Goal: Task Accomplishment & Management: Use online tool/utility

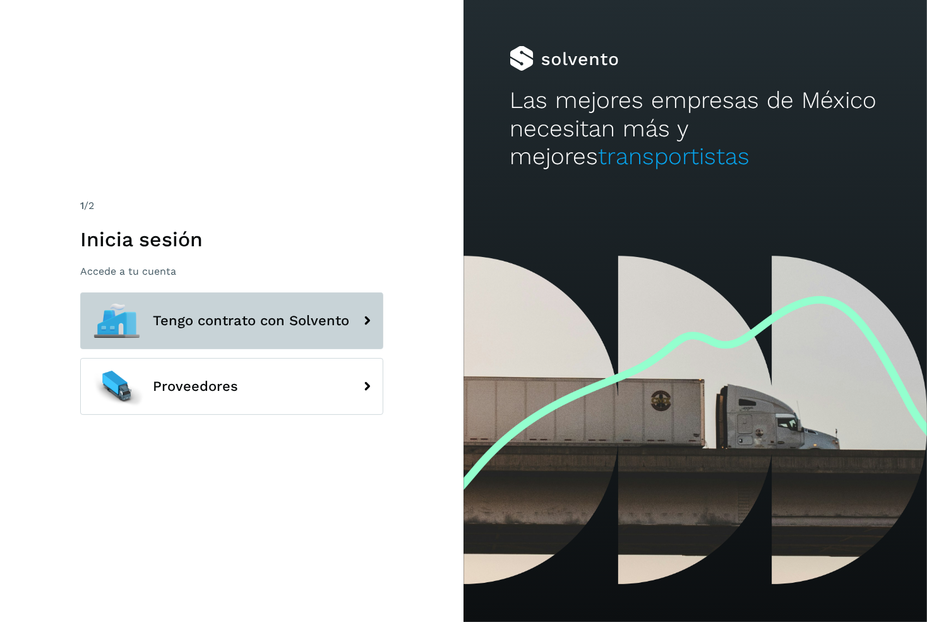
click at [311, 306] on button "Tengo contrato con Solvento" at bounding box center [231, 320] width 303 height 57
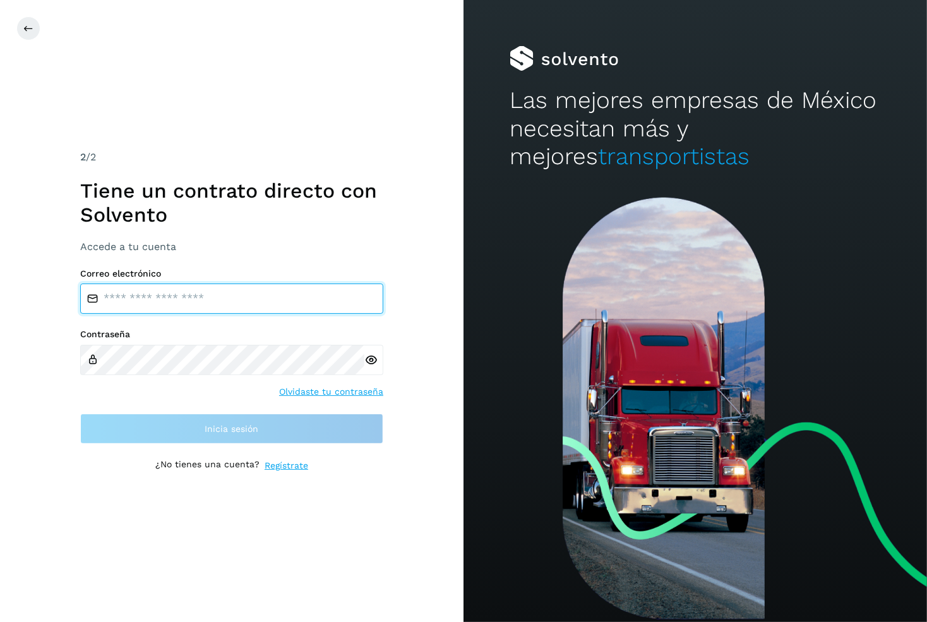
type input "**********"
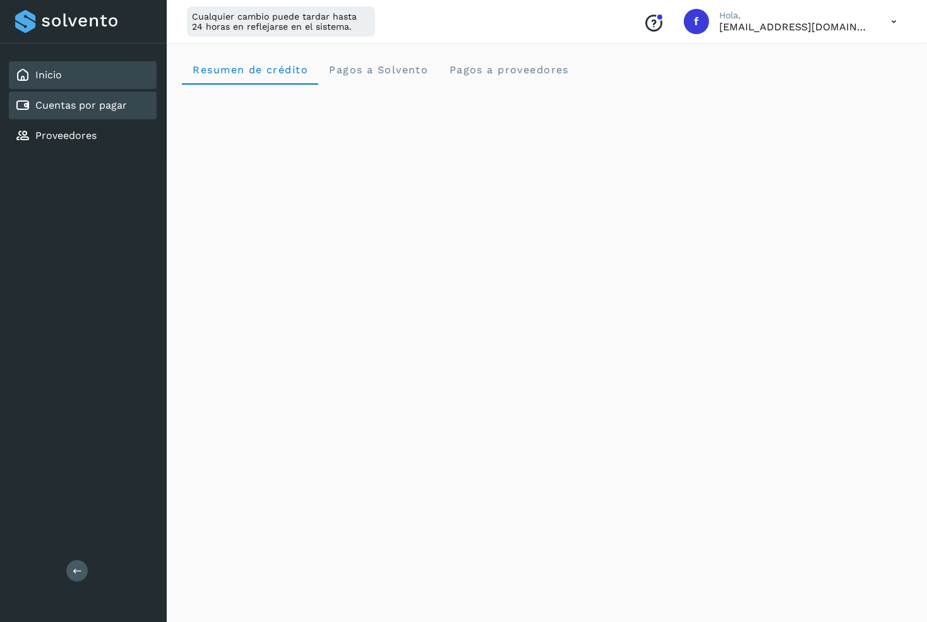
click at [131, 108] on div "Cuentas por pagar" at bounding box center [83, 106] width 148 height 28
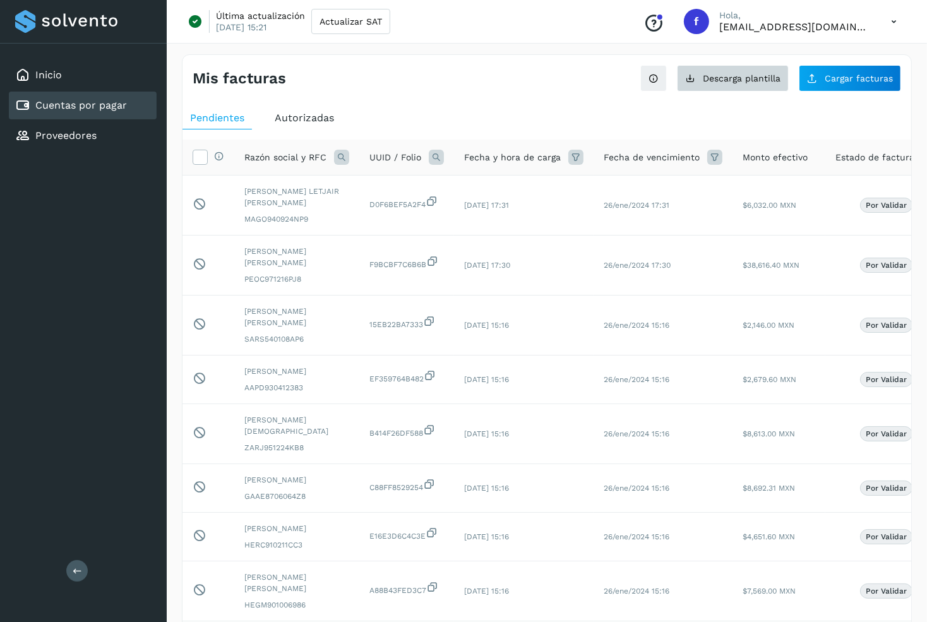
click at [699, 79] on button "Descarga plantilla" at bounding box center [733, 78] width 112 height 27
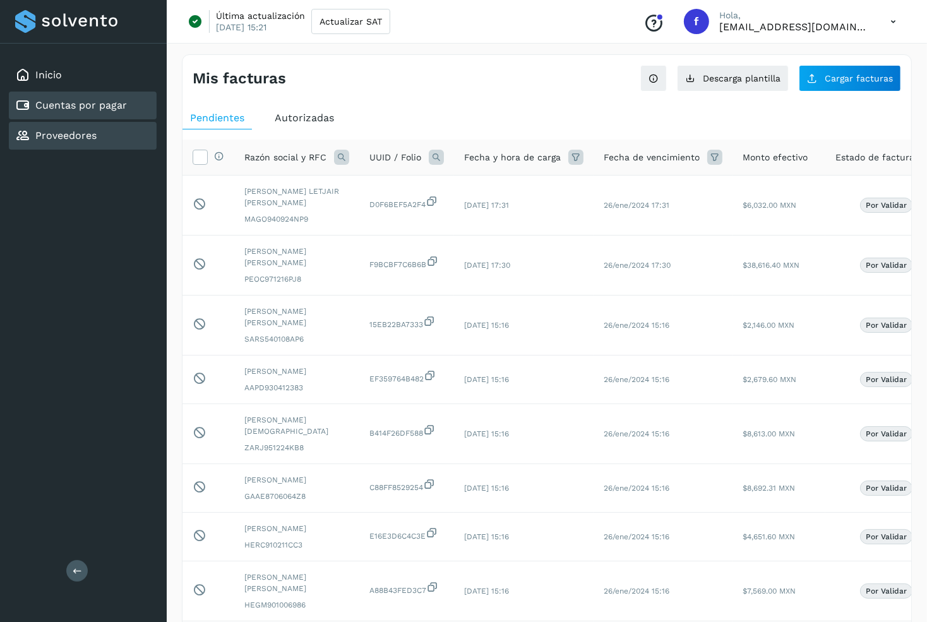
click at [117, 141] on div "Proveedores" at bounding box center [83, 136] width 148 height 28
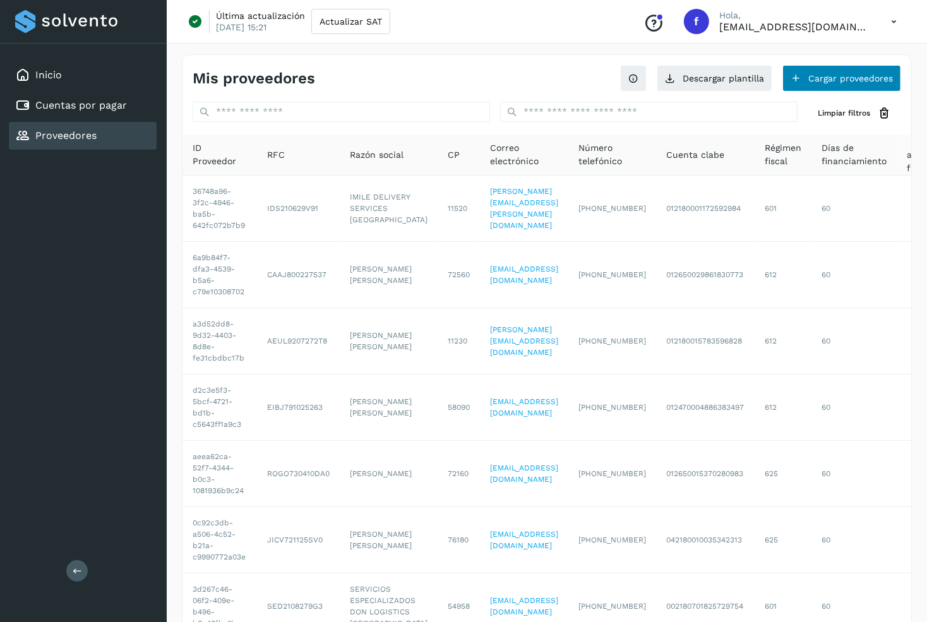
click at [814, 70] on button "Cargar proveedores" at bounding box center [842, 78] width 119 height 27
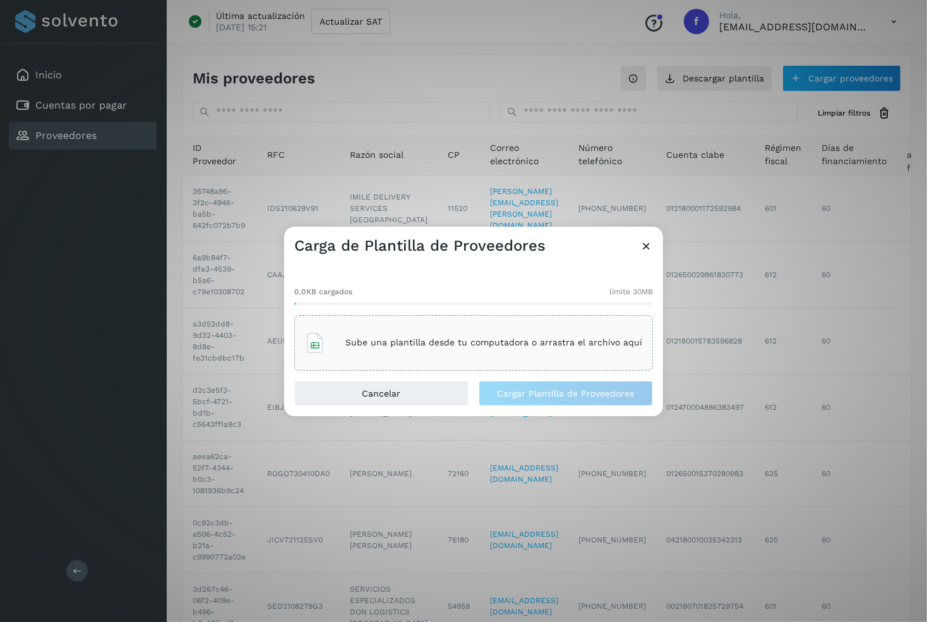
click at [426, 346] on p "Sube una plantilla desde tu computadora o arrastra el archivo aquí" at bounding box center [493, 342] width 297 height 11
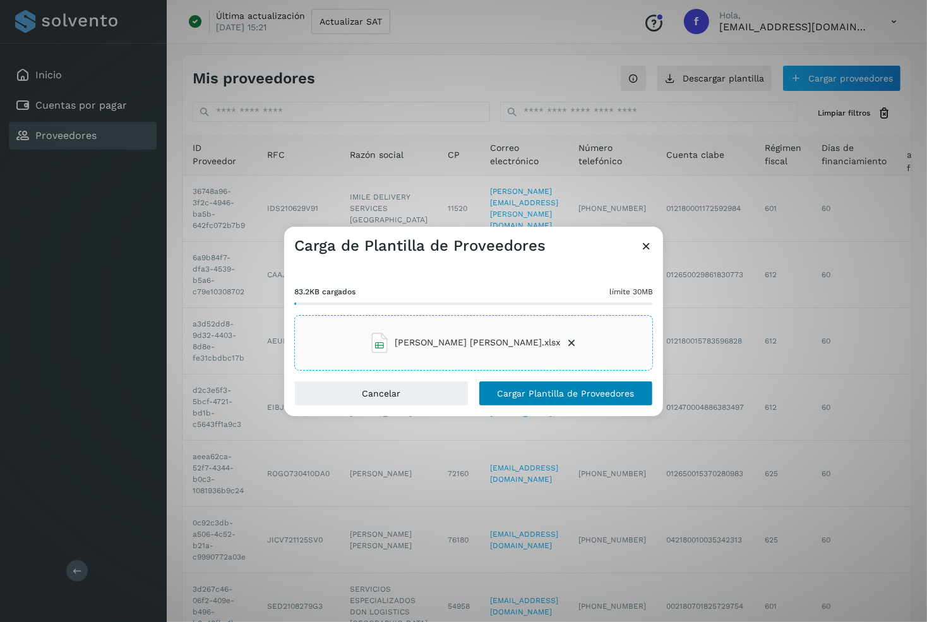
click at [601, 394] on span "Cargar Plantilla de Proveedores" at bounding box center [566, 393] width 137 height 9
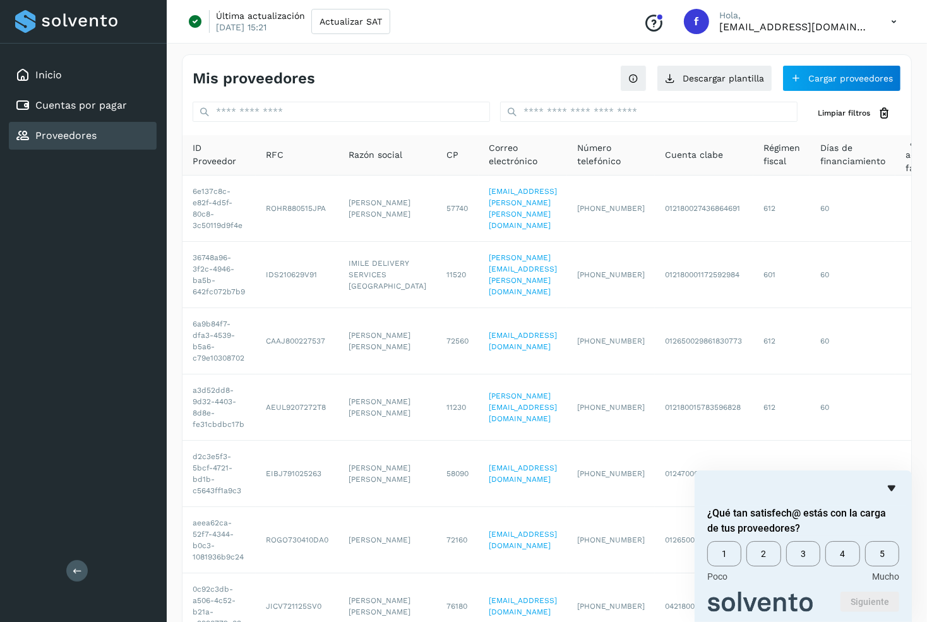
click at [887, 491] on icon "Ocultar encuesta" at bounding box center [891, 488] width 15 height 15
